Goal: Navigation & Orientation: Find specific page/section

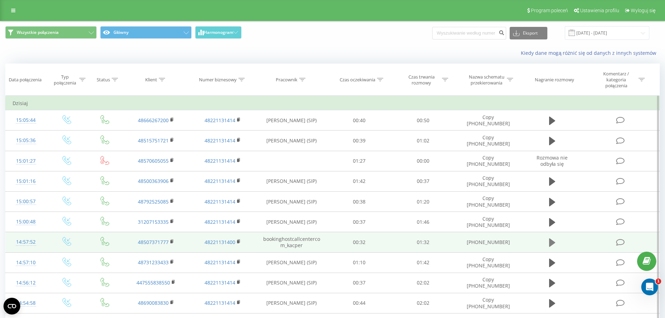
click at [551, 243] on icon at bounding box center [552, 242] width 6 height 8
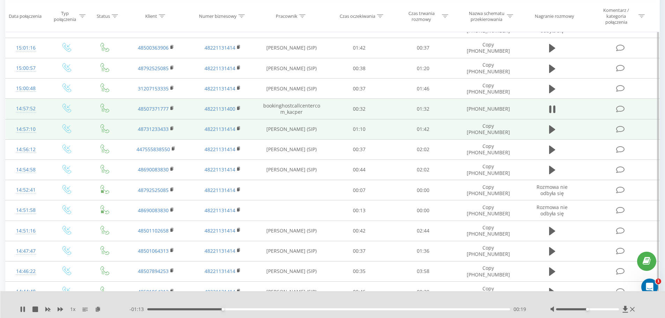
scroll to position [140, 0]
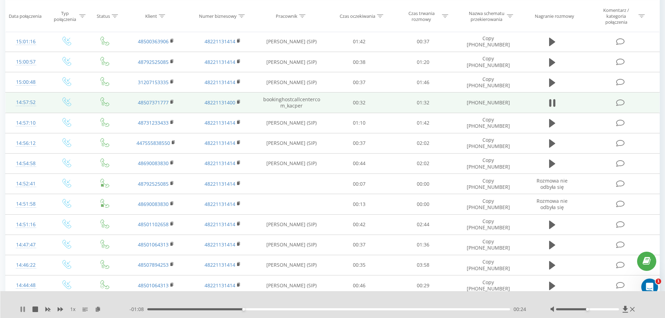
click at [23, 311] on icon at bounding box center [23, 309] width 6 height 6
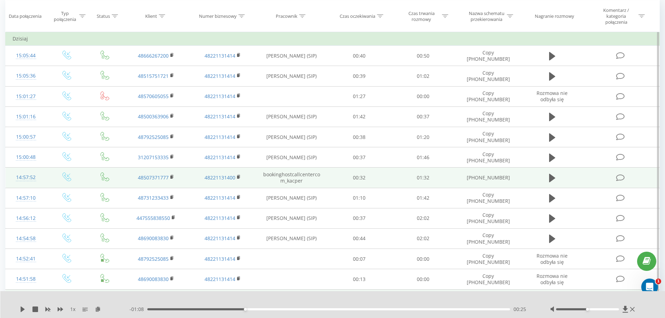
scroll to position [0, 0]
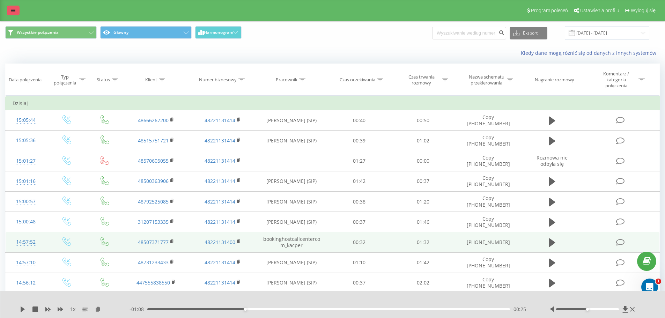
click at [12, 8] on link at bounding box center [13, 11] width 13 height 10
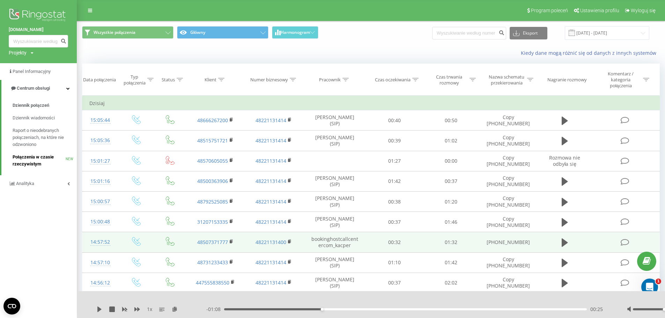
click at [42, 158] on span "Połączenia w czasie rzeczywistym" at bounding box center [39, 161] width 53 height 14
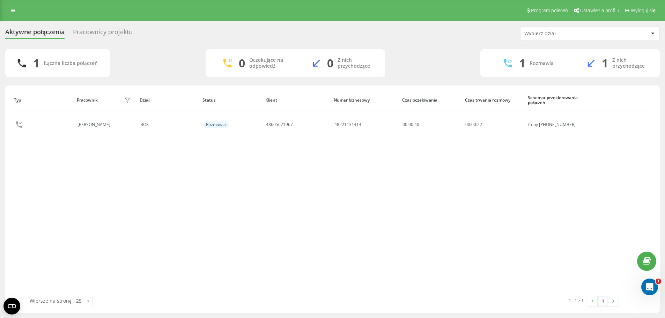
click at [20, 13] on div "Program poleceń Ustawienia profilu Wyloguj się" at bounding box center [332, 10] width 665 height 21
click at [15, 13] on link at bounding box center [13, 11] width 13 height 10
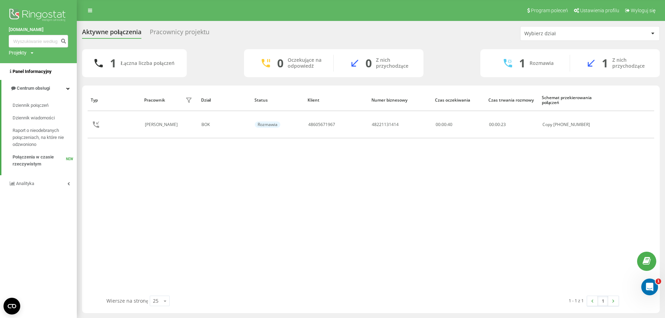
click at [40, 70] on span "Panel Informacyjny" at bounding box center [32, 71] width 39 height 5
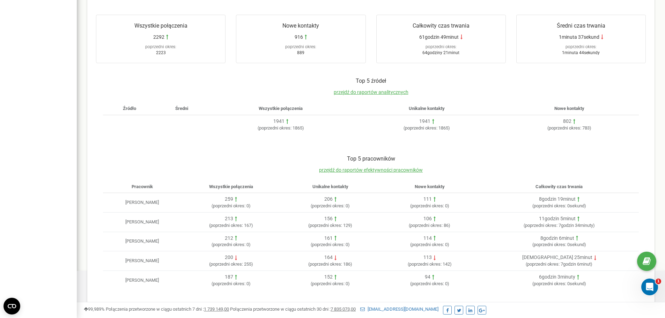
scroll to position [149, 0]
